Goal: Find specific page/section: Find specific page/section

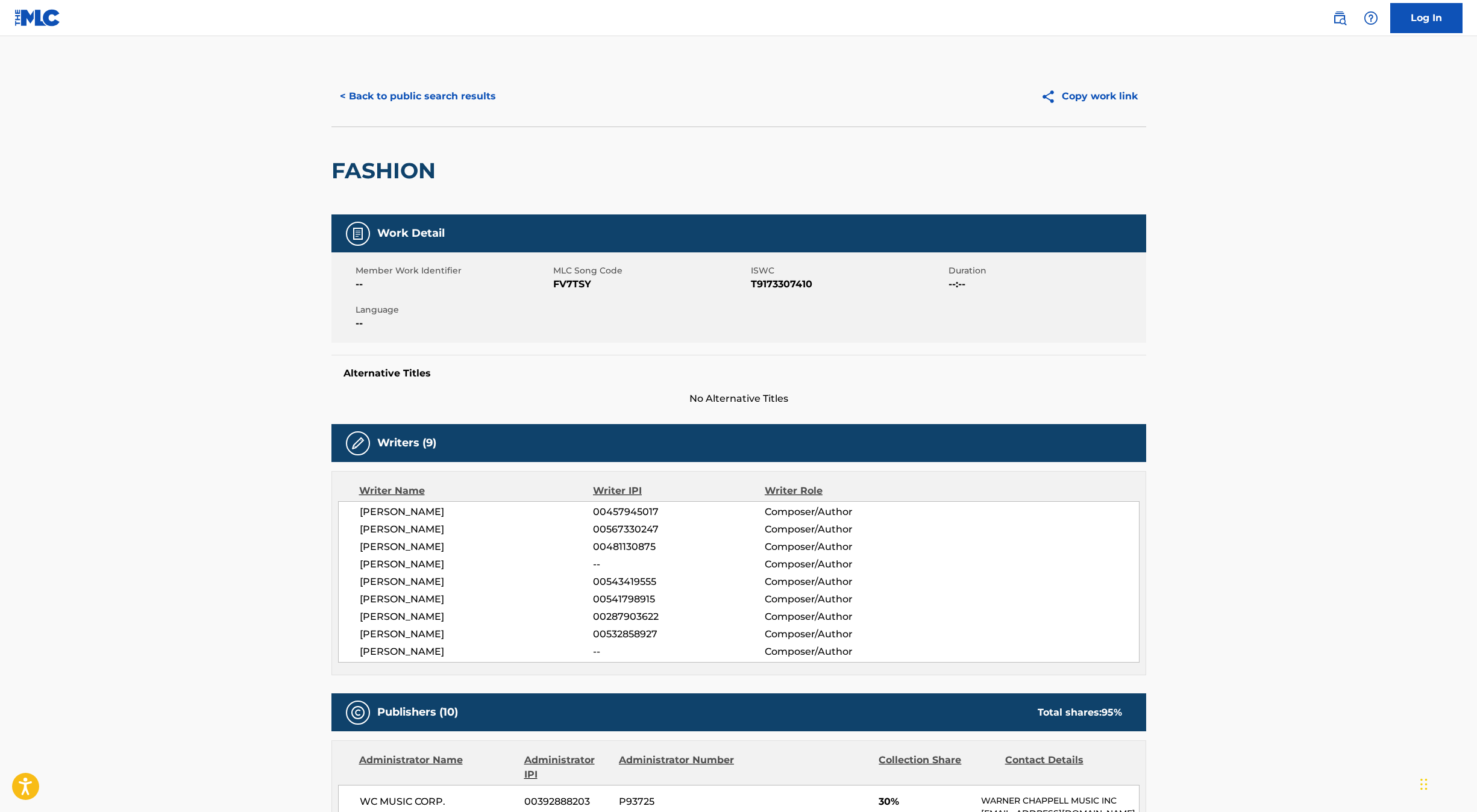
click at [443, 101] on button "< Back to public search results" at bounding box center [418, 96] width 173 height 30
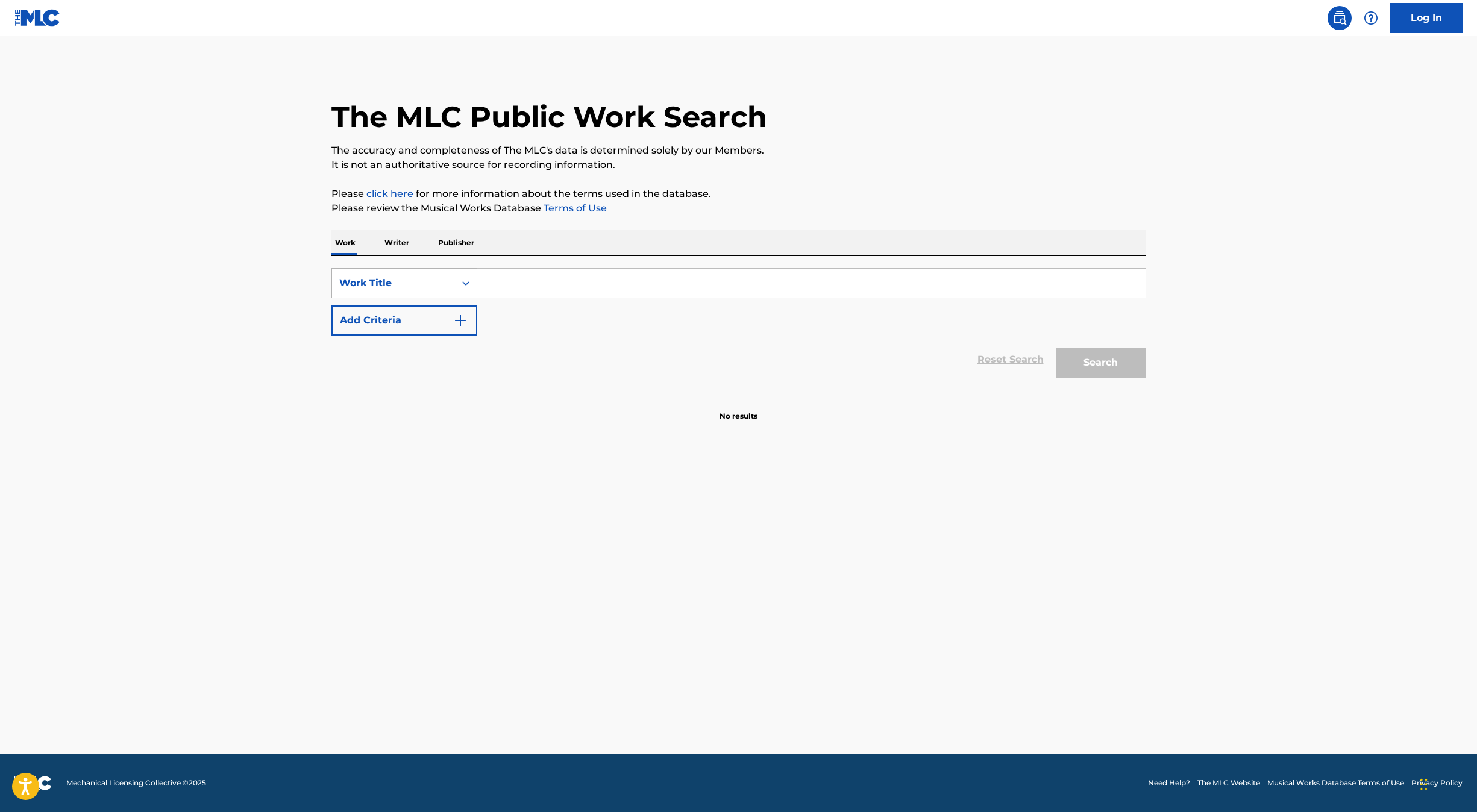
click at [438, 271] on div "Work Title" at bounding box center [404, 283] width 146 height 30
click at [437, 310] on div "MLC Song Code" at bounding box center [405, 313] width 145 height 30
click at [497, 287] on input "Search Form" at bounding box center [811, 283] width 668 height 29
paste input "F29523"
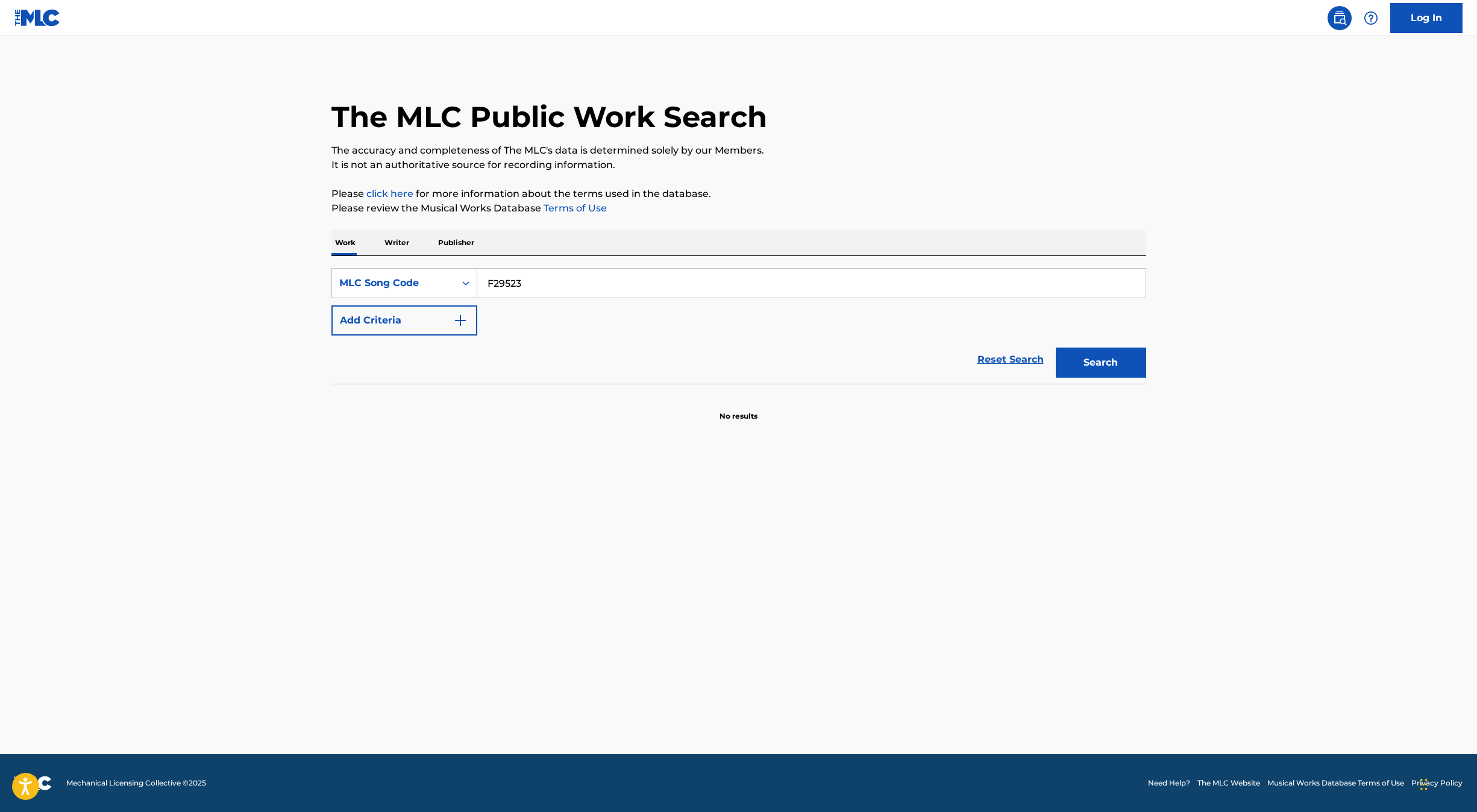
type input "F29523"
click at [1056, 347] on button "Search" at bounding box center [1101, 362] width 90 height 30
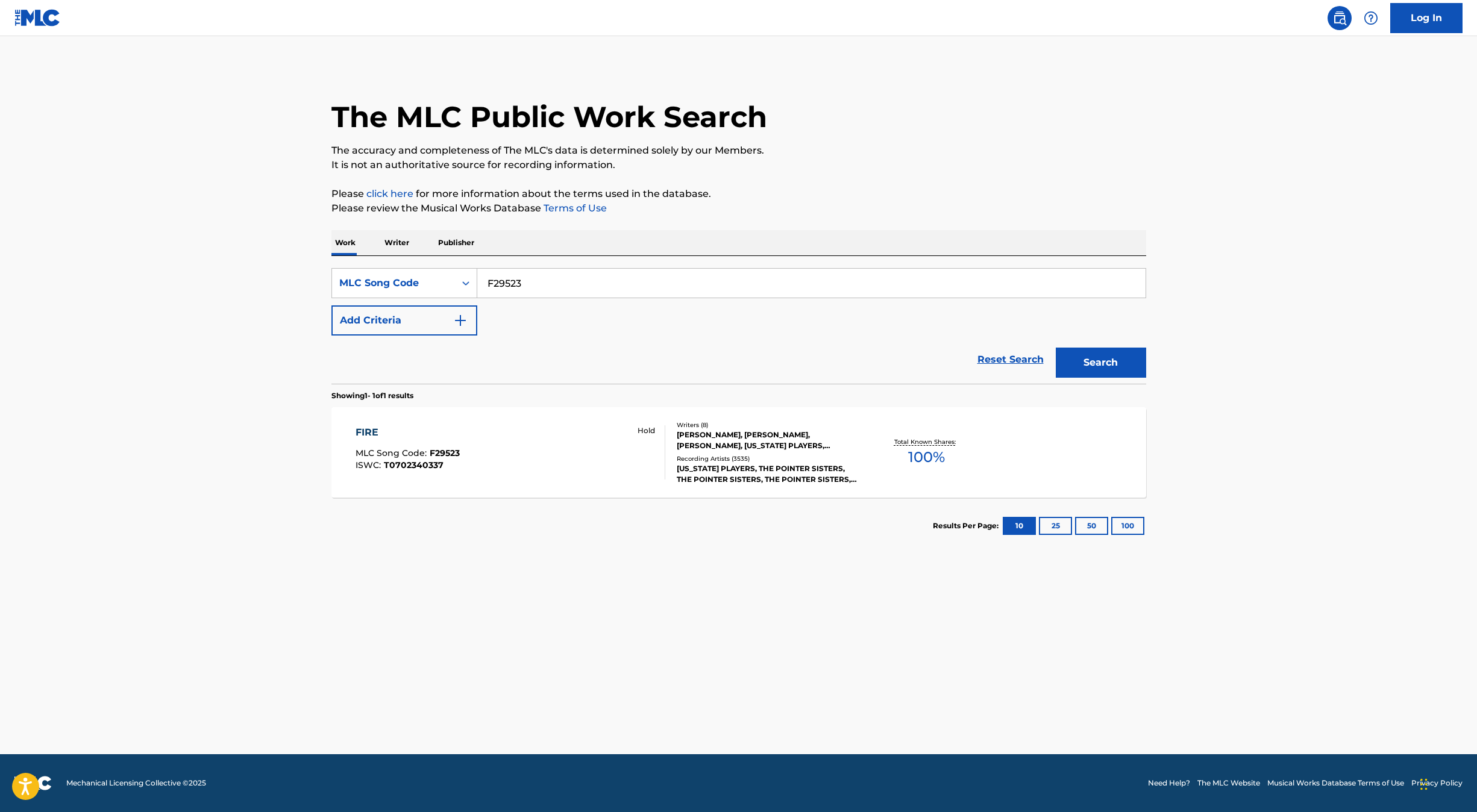
click at [512, 443] on div "FIRE MLC Song Code : F29523 ISWC : T0702340337 Hold" at bounding box center [510, 453] width 310 height 55
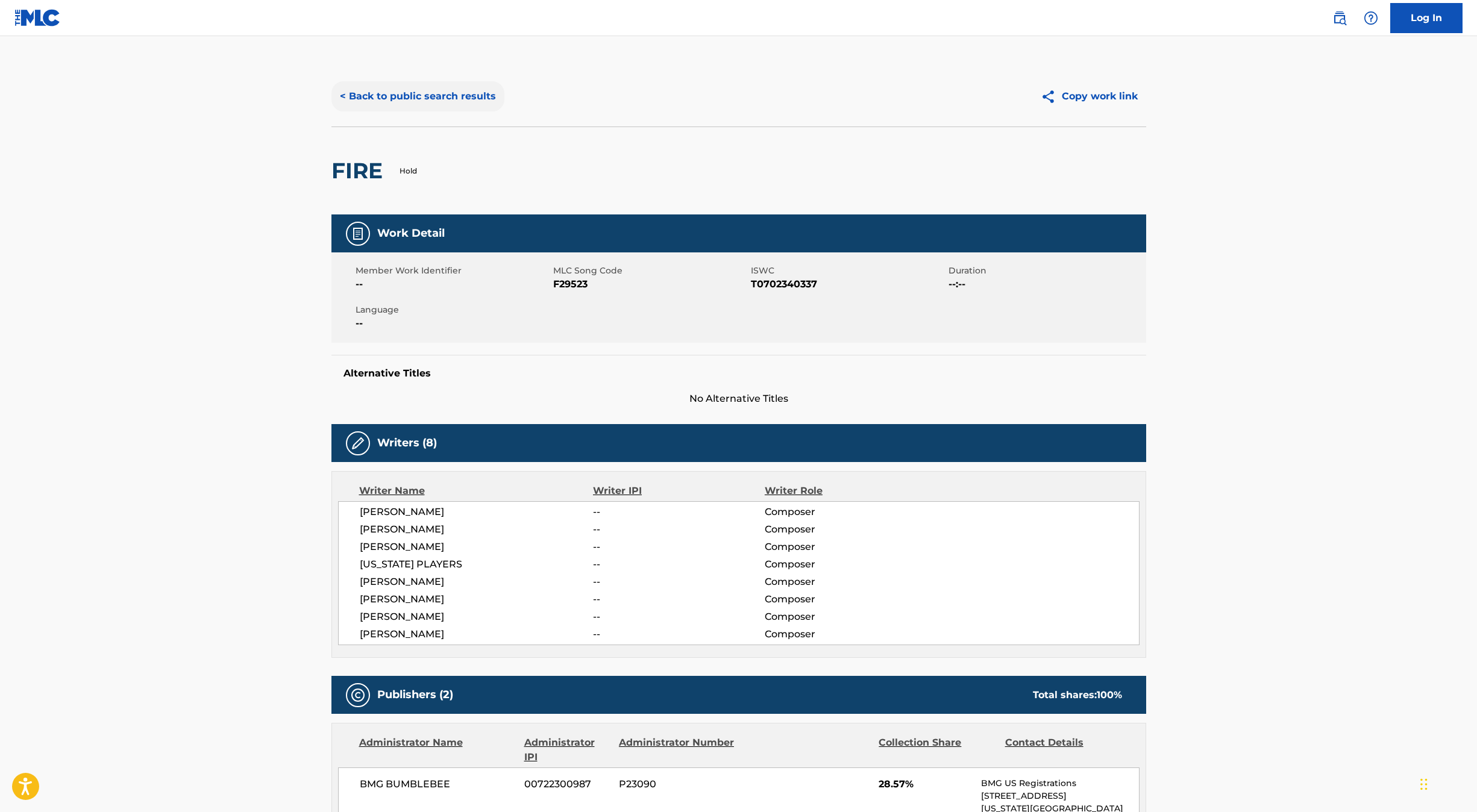
click at [393, 91] on button "< Back to public search results" at bounding box center [418, 96] width 173 height 30
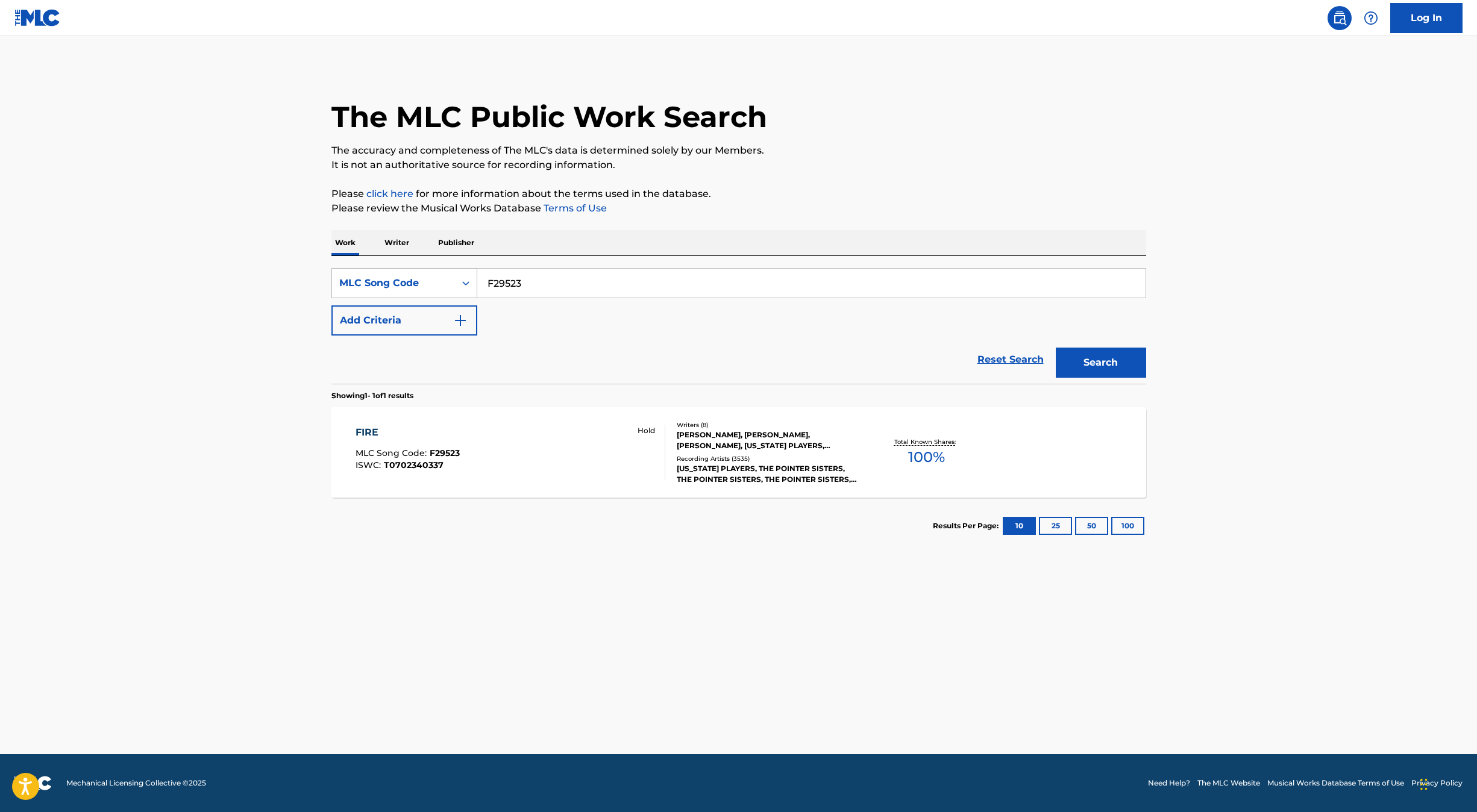
drag, startPoint x: 567, startPoint y: 286, endPoint x: 441, endPoint y: 272, distance: 126.8
click at [441, 272] on div "SearchWithCriteria8391b558-1d7e-4223-b9a5-672547db4c64 MLC Song Code F29523" at bounding box center [739, 283] width 815 height 30
paste input "V81OS"
type input "FV81OS"
click at [1056, 347] on button "Search" at bounding box center [1101, 362] width 90 height 30
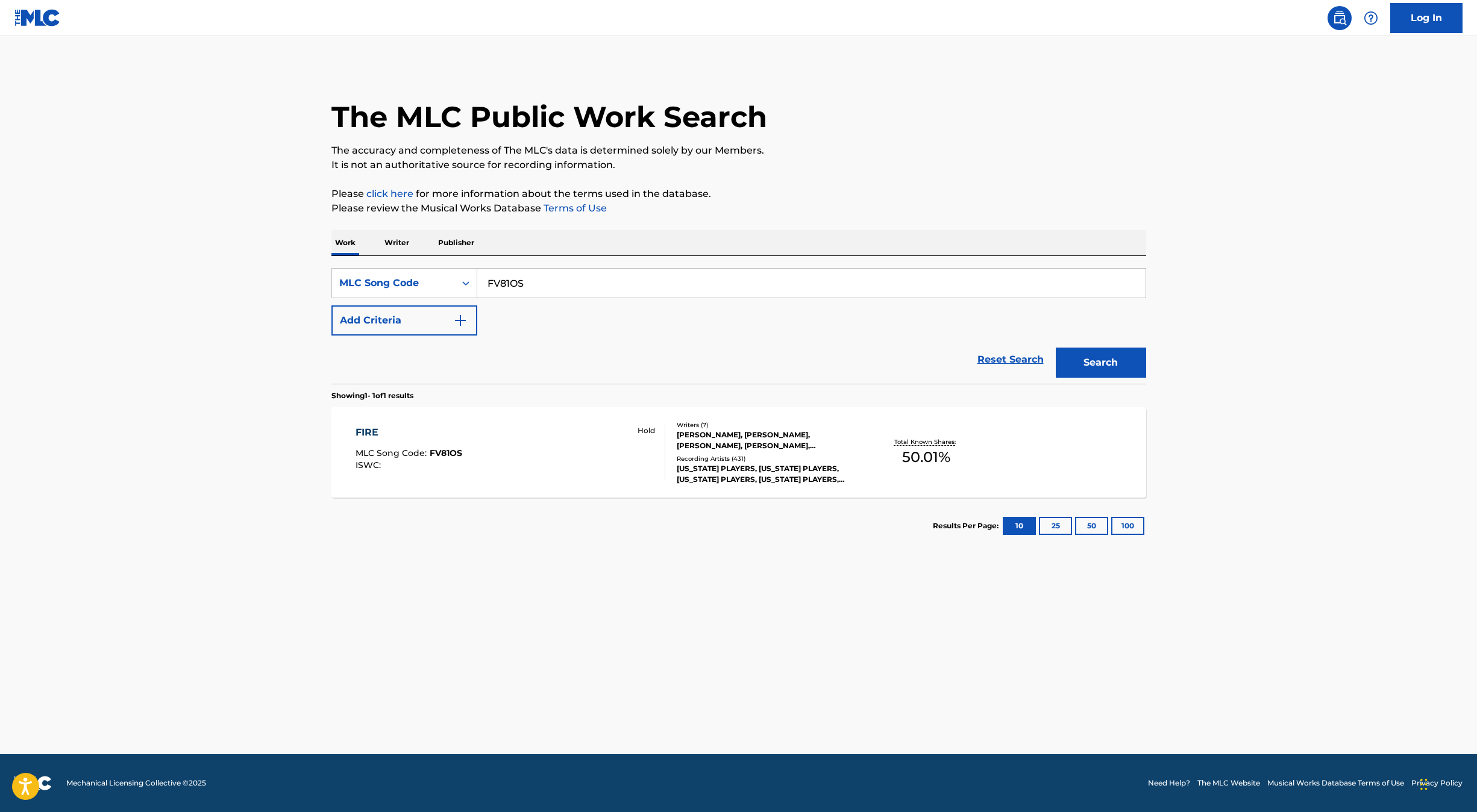
click at [576, 476] on div "FIRE MLC Song Code : FV81OS ISWC : Hold" at bounding box center [510, 453] width 310 height 55
